Goal: Task Accomplishment & Management: Manage account settings

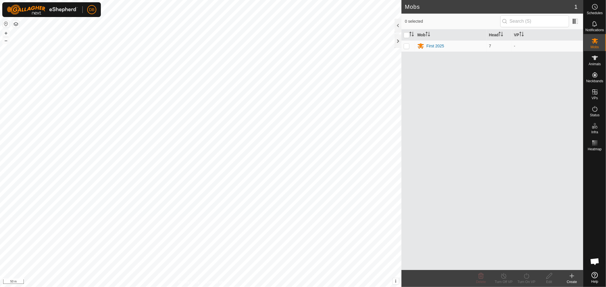
click at [594, 276] on icon at bounding box center [595, 275] width 6 height 6
click at [395, 40] on div at bounding box center [397, 41] width 7 height 14
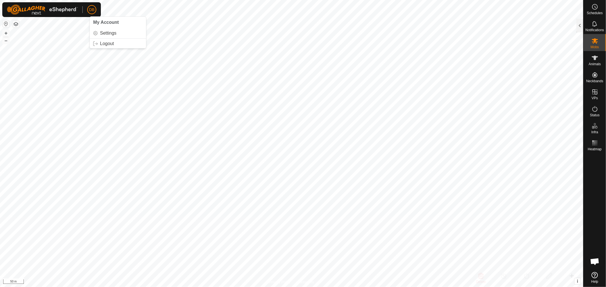
click at [92, 8] on span "DB" at bounding box center [91, 10] width 5 height 6
click at [106, 43] on link "Logout" at bounding box center [118, 43] width 56 height 9
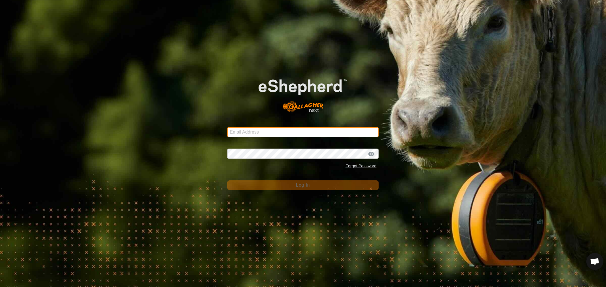
type input "[EMAIL_ADDRESS][DOMAIN_NAME]"
